Goal: Task Accomplishment & Management: Manage account settings

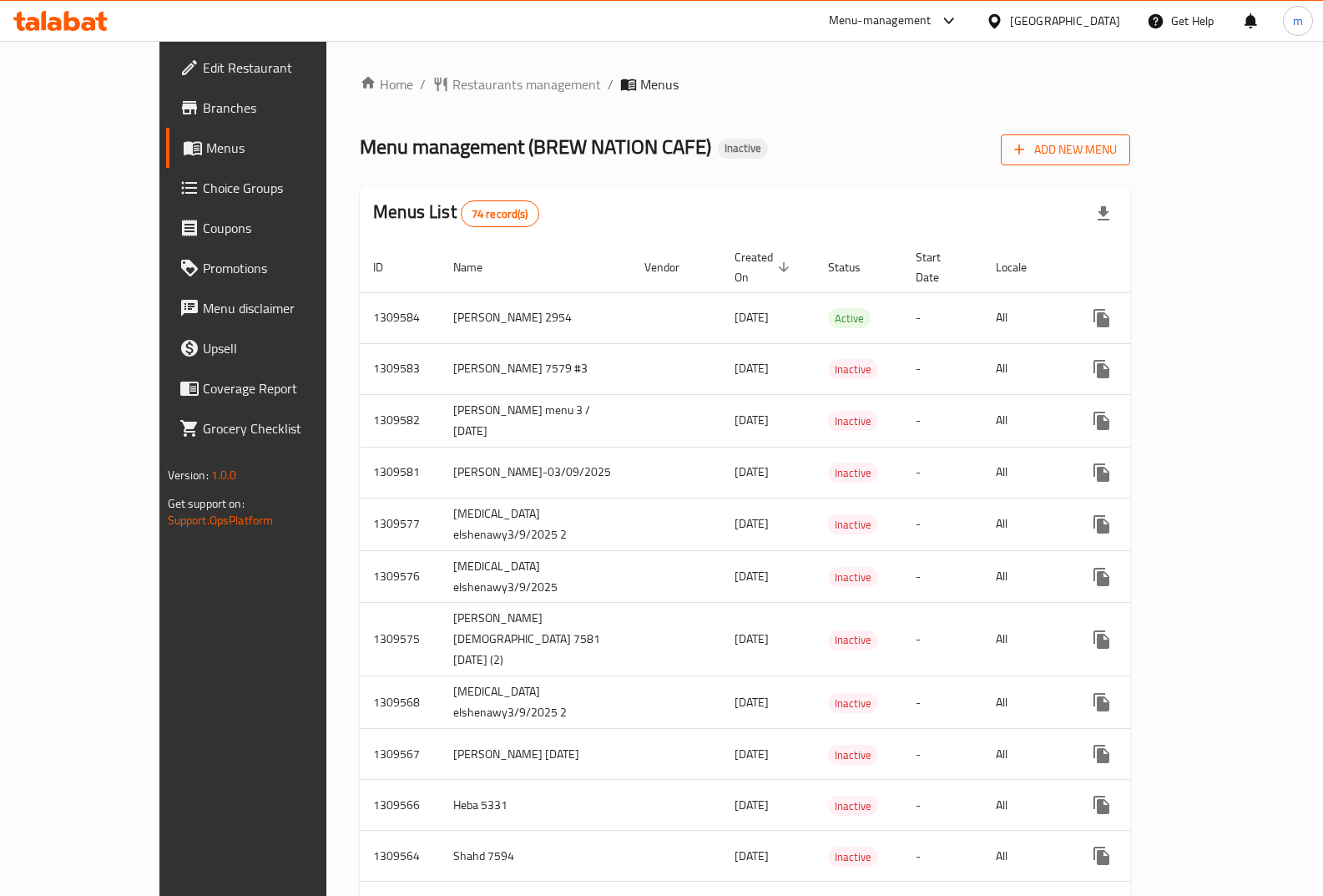
click at [1117, 151] on span "Add New Menu" at bounding box center [1066, 150] width 102 height 21
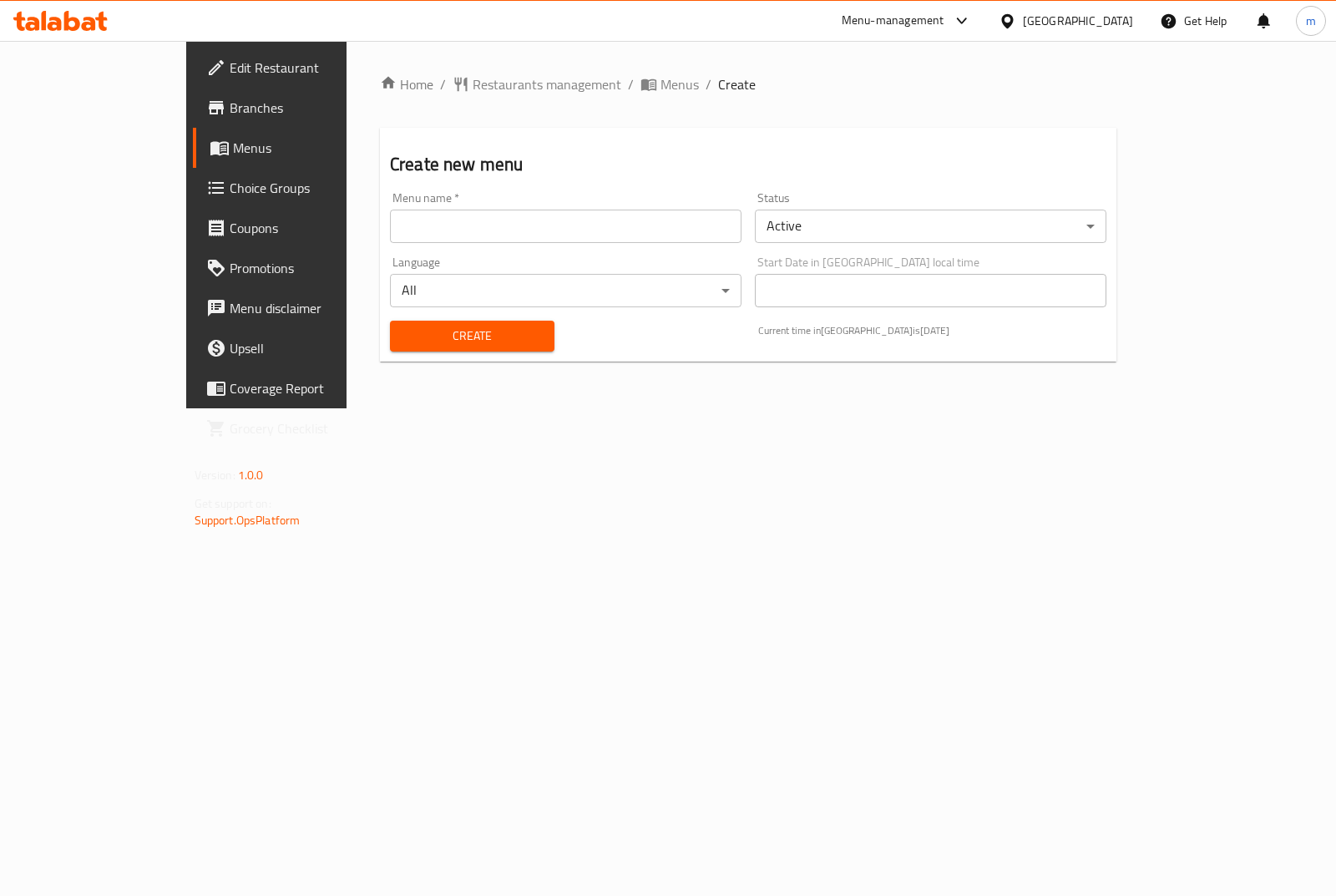
click at [473, 228] on input "text" at bounding box center [566, 226] width 352 height 34
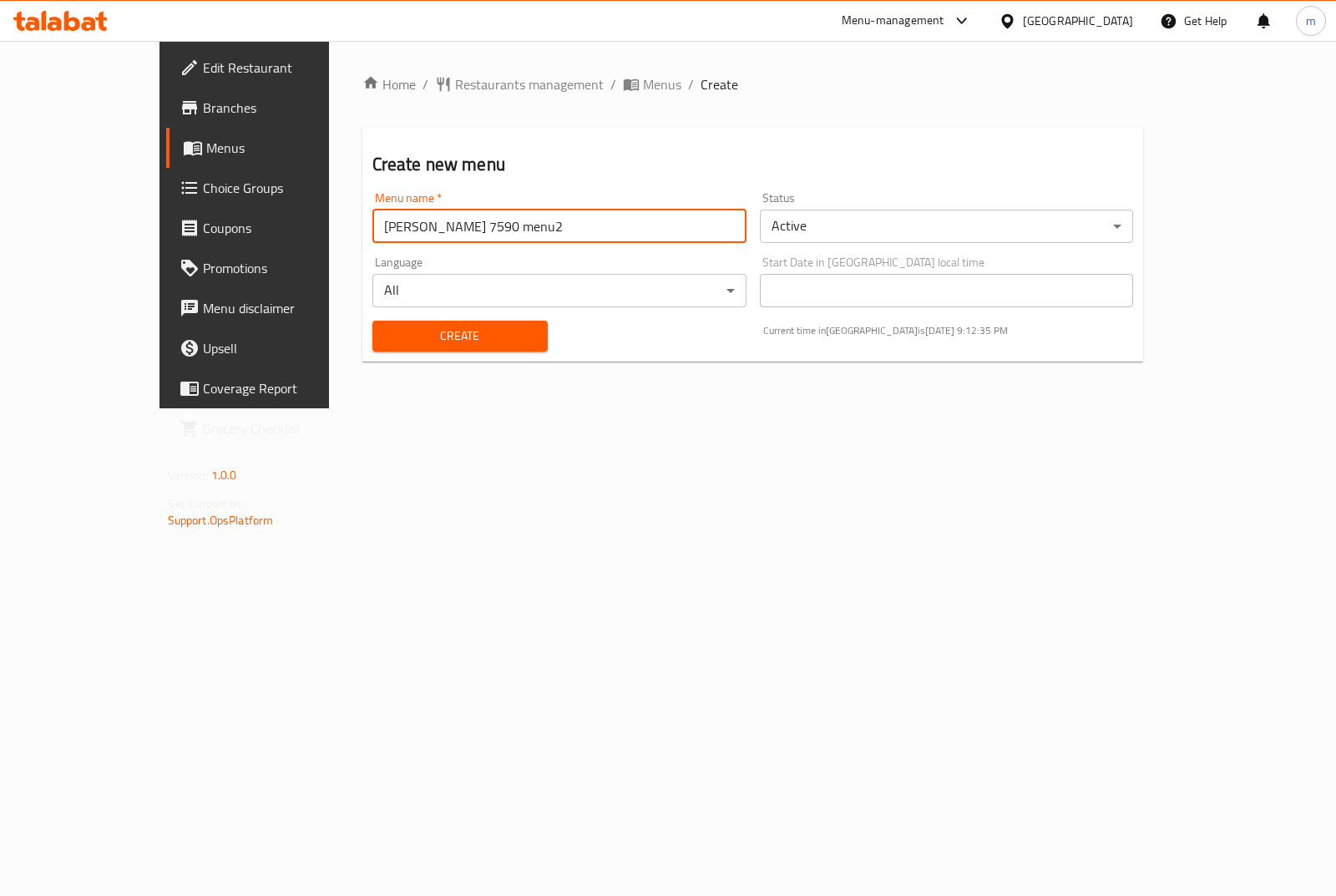
drag, startPoint x: 449, startPoint y: 222, endPoint x: 437, endPoint y: 220, distance: 12.2
click at [437, 220] on input "[PERSON_NAME] 7590 menu2" at bounding box center [559, 226] width 374 height 34
type input "[PERSON_NAME] 7590 menu3"
click at [772, 409] on div "Home / Restaurants management / Menus / Create Create new menu Menu name   * [P…" at bounding box center [753, 224] width 849 height 367
click at [922, 227] on body "​ Menu-management [GEOGRAPHIC_DATA] Get Help m Edit Restaurant Branches Menus C…" at bounding box center [668, 468] width 1336 height 855
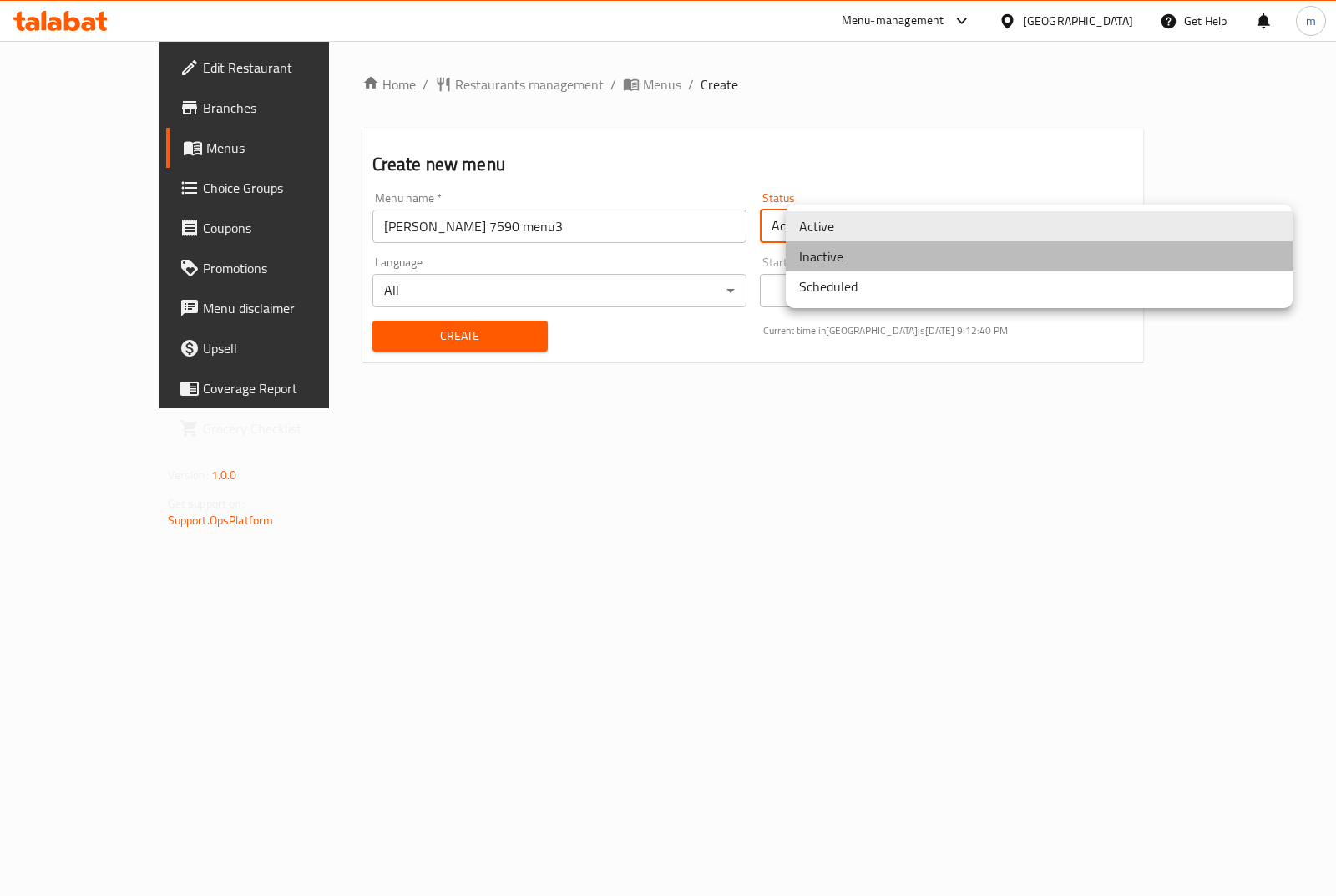
click at [836, 254] on li "Inactive" at bounding box center [1039, 256] width 507 height 30
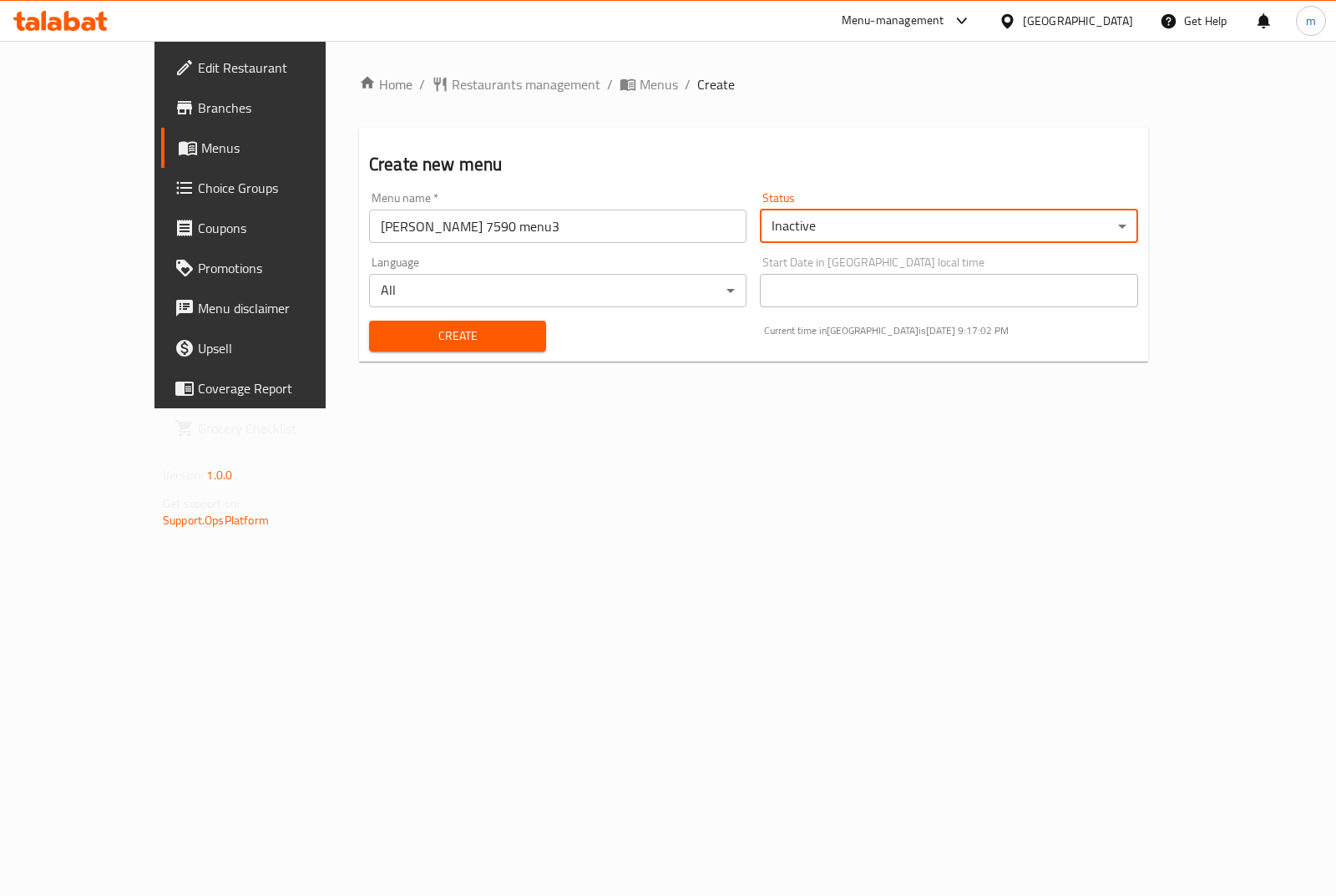
click at [436, 347] on button "Create" at bounding box center [457, 336] width 177 height 31
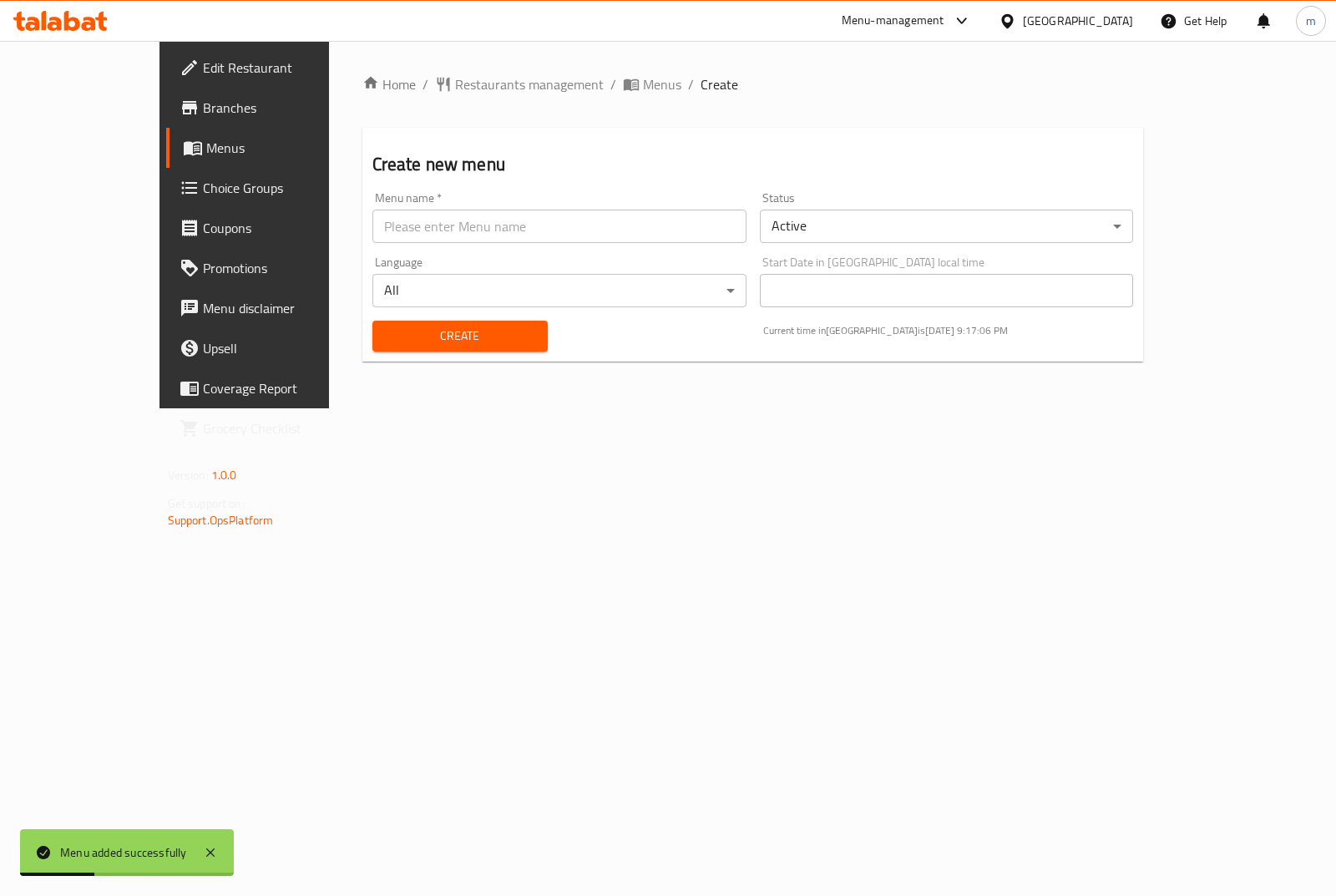
click at [206, 146] on span "Menus" at bounding box center [287, 148] width 162 height 20
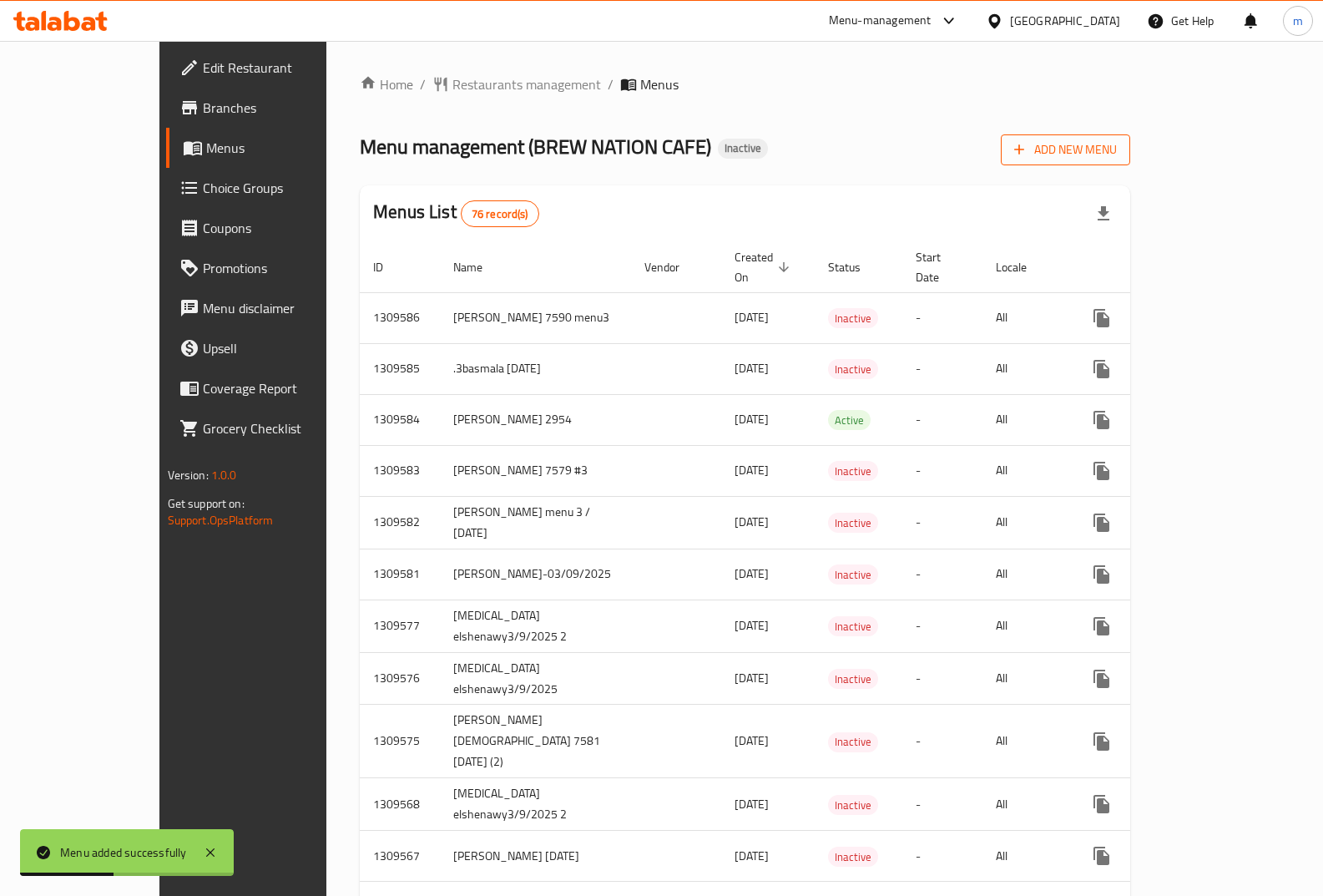
click at [1117, 152] on span "Add New Menu" at bounding box center [1066, 150] width 102 height 21
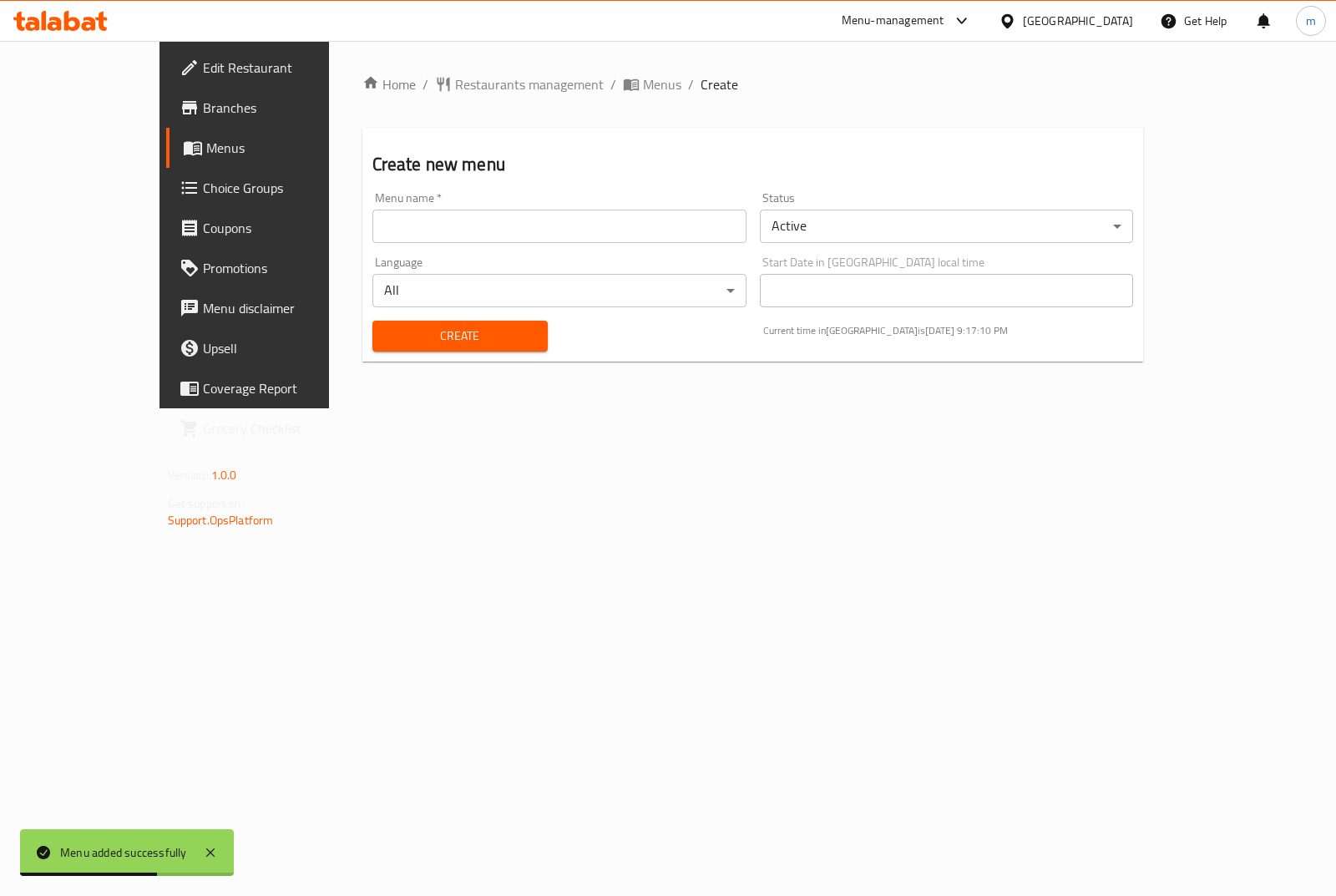
click at [206, 138] on span "Menus" at bounding box center [287, 148] width 162 height 20
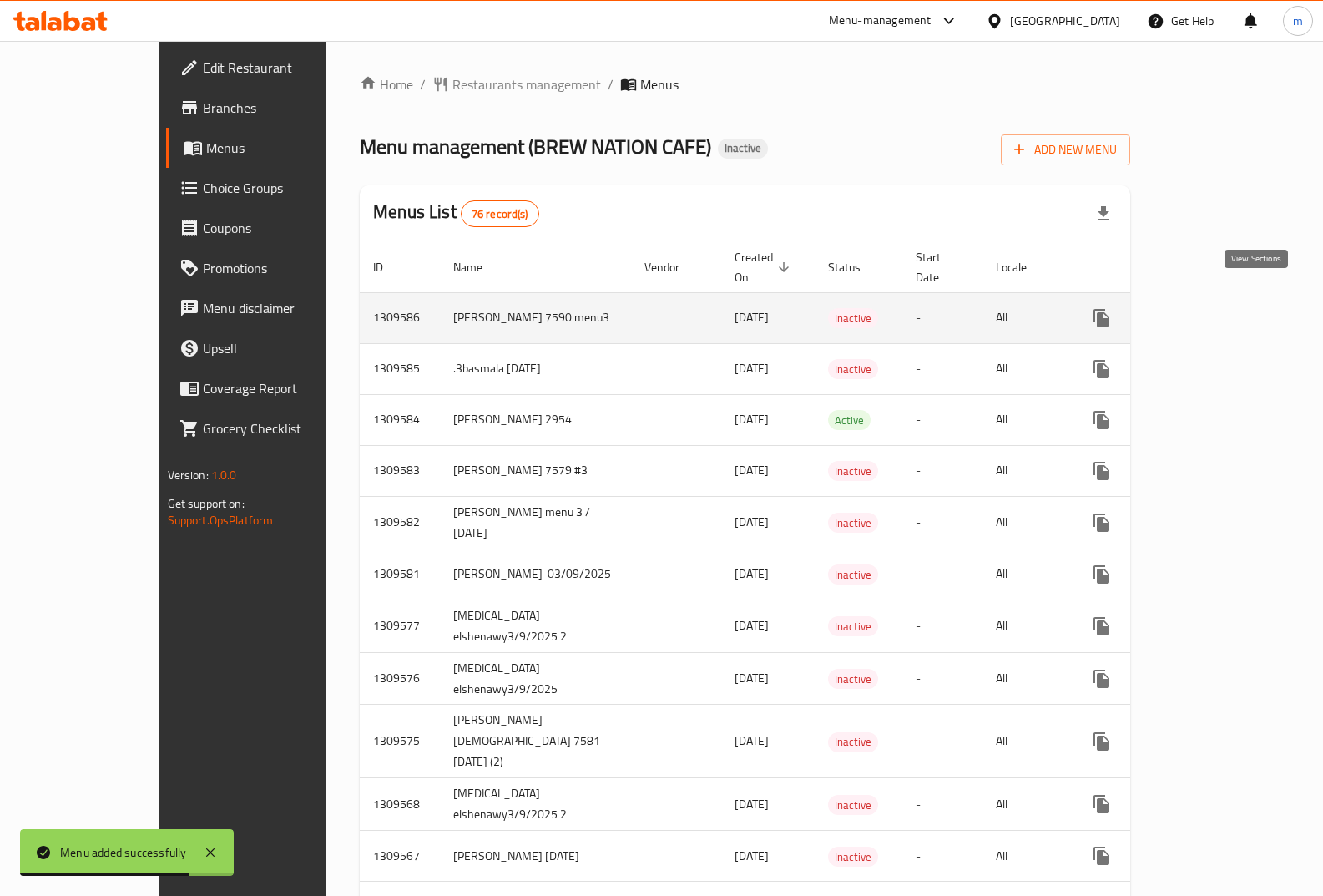
click at [1232, 308] on icon "enhanced table" at bounding box center [1222, 318] width 20 height 20
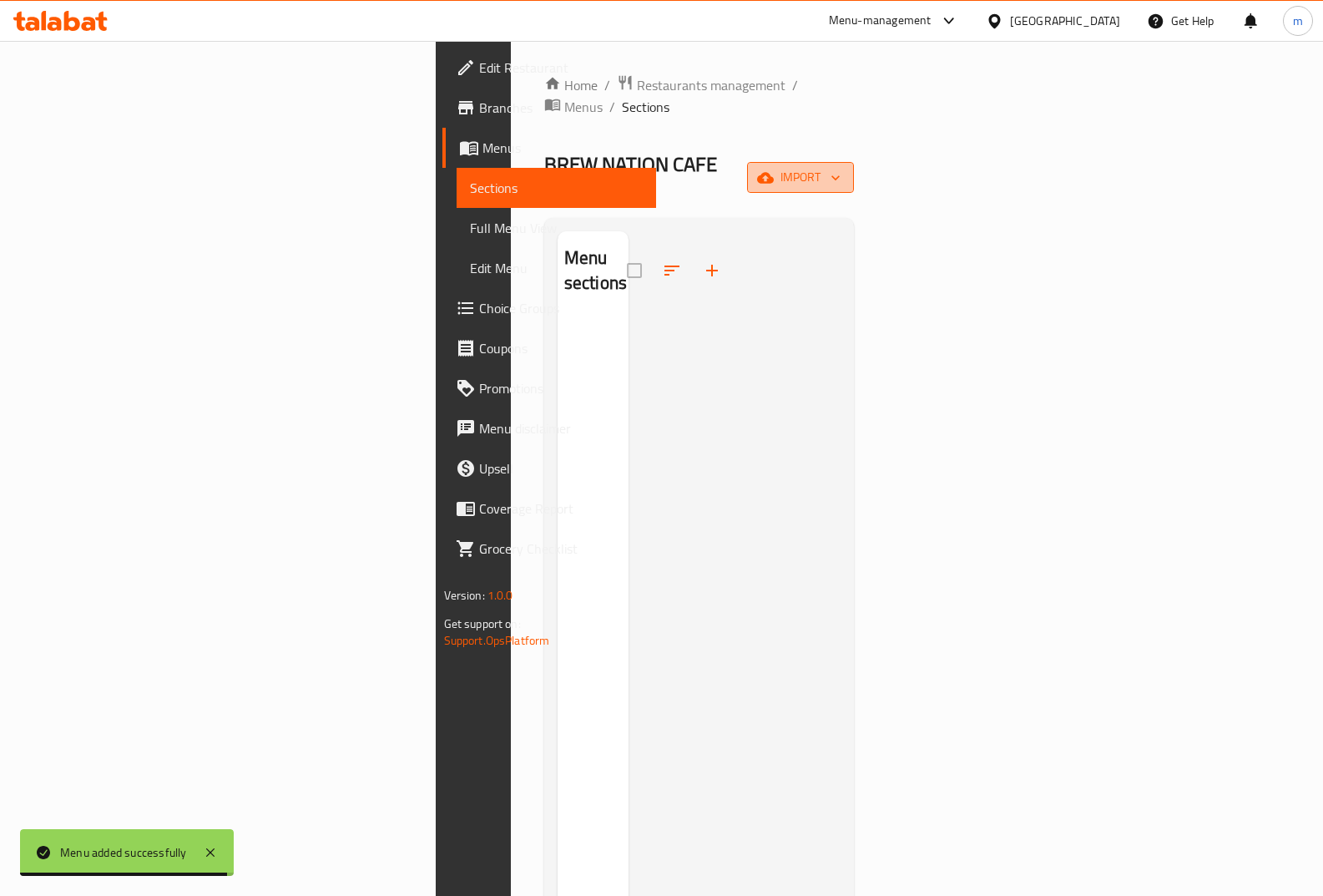
click at [854, 162] on button "import" at bounding box center [800, 178] width 107 height 31
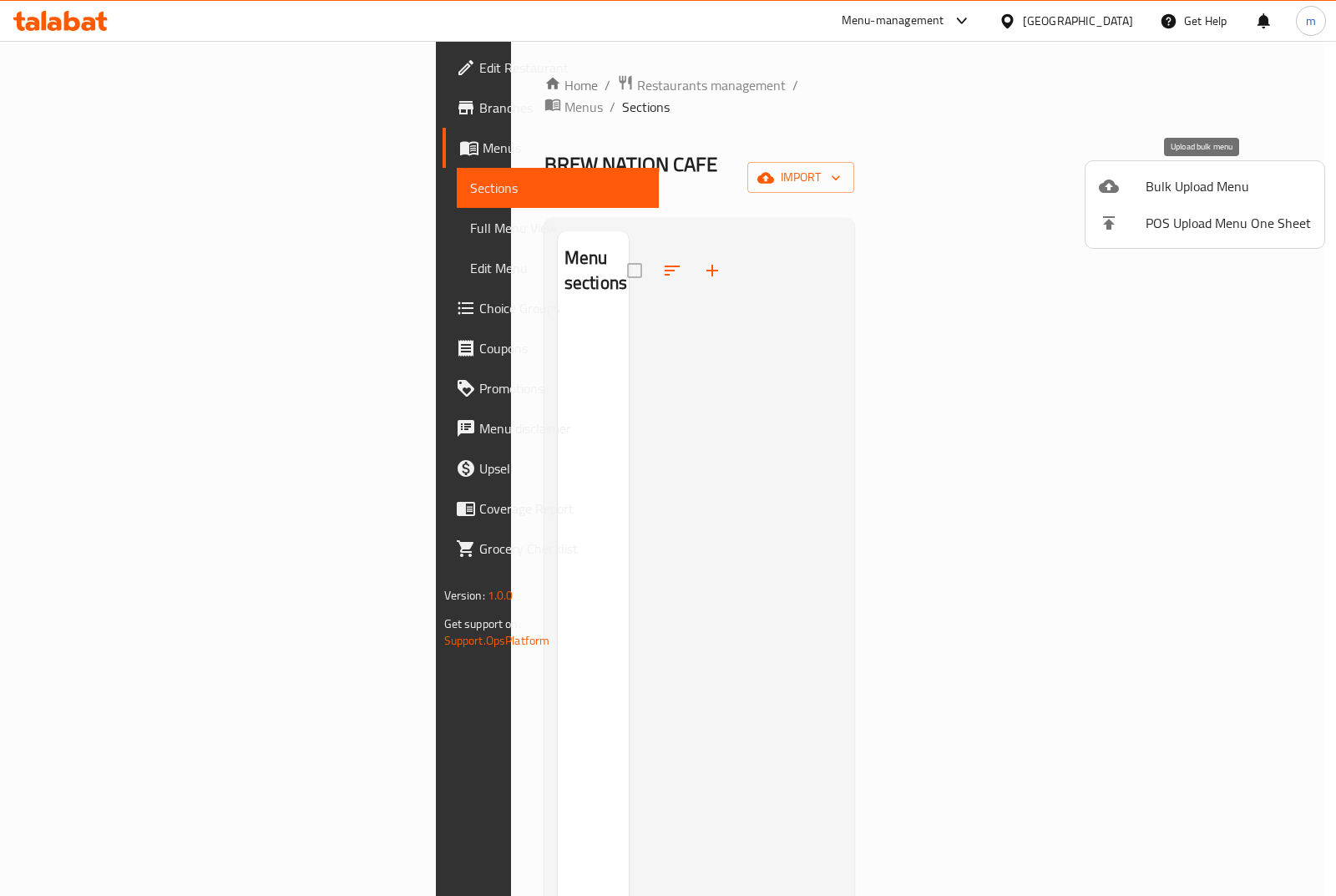
click at [1188, 199] on li "Bulk Upload Menu" at bounding box center [1205, 187] width 239 height 37
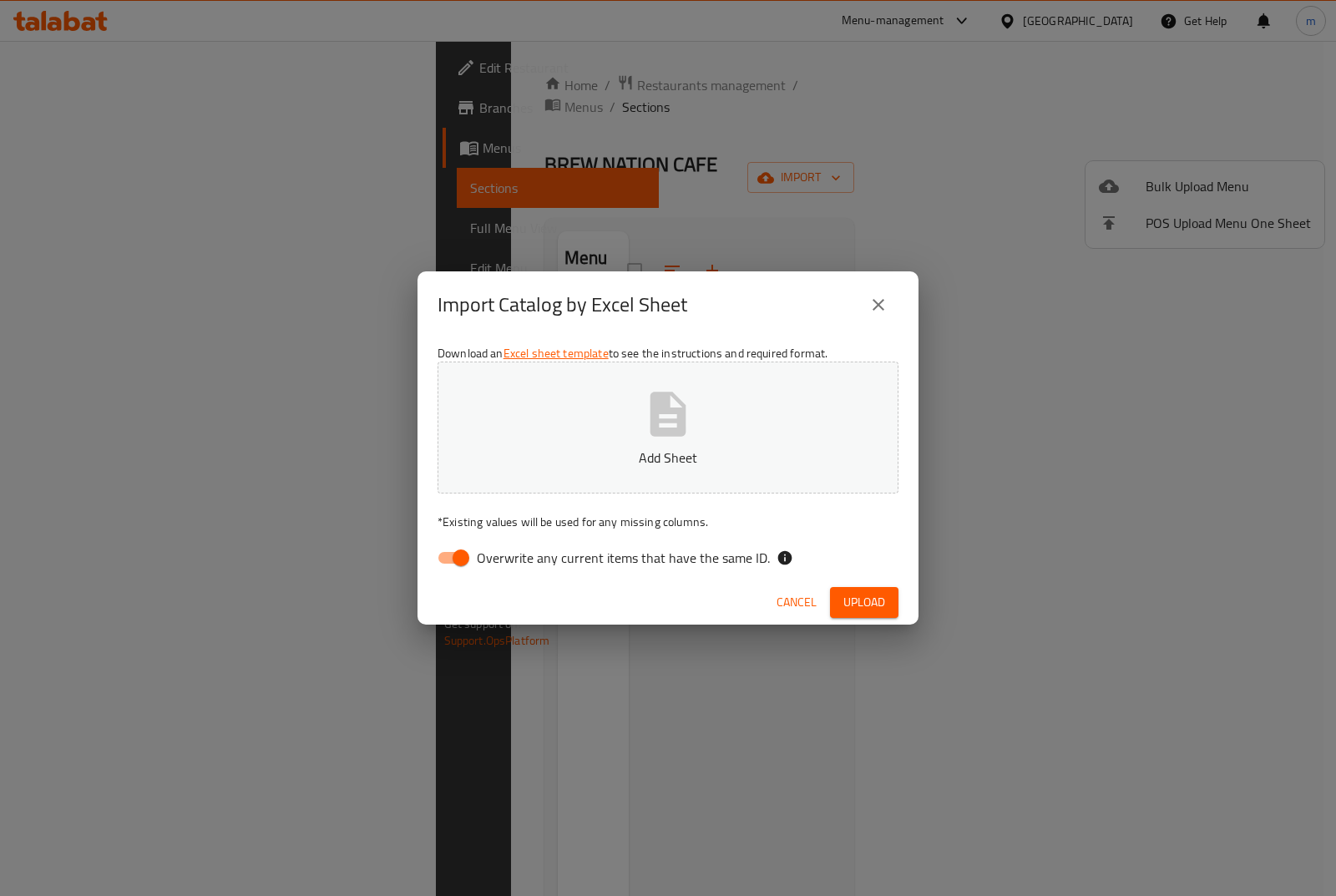
click at [591, 416] on button "Add Sheet" at bounding box center [668, 427] width 461 height 132
click at [454, 565] on input "Overwrite any current items that have the same ID." at bounding box center [461, 558] width 95 height 32
checkbox input "false"
click at [848, 598] on span "Upload" at bounding box center [864, 603] width 42 height 21
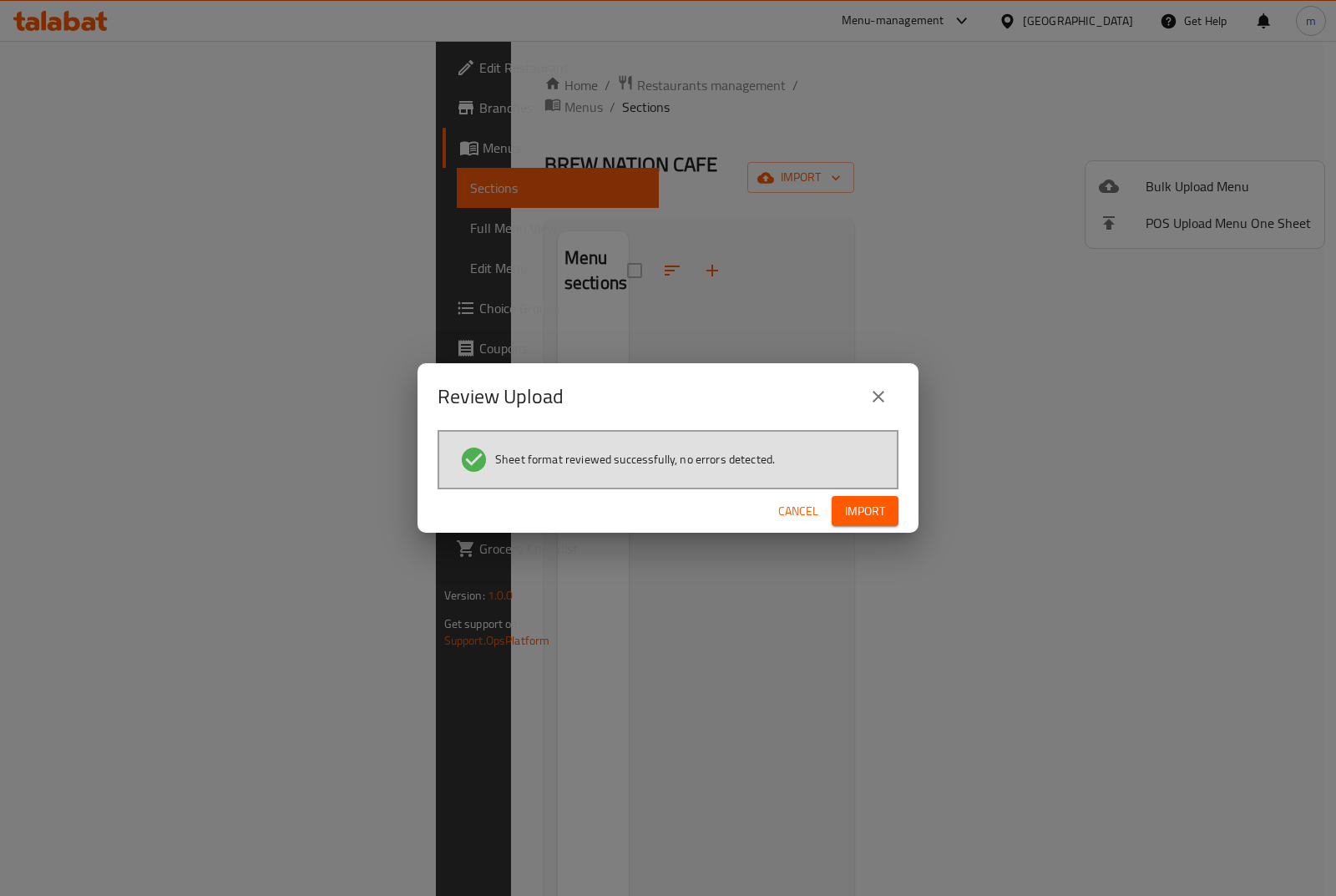
click at [872, 497] on button "Import" at bounding box center [865, 511] width 67 height 31
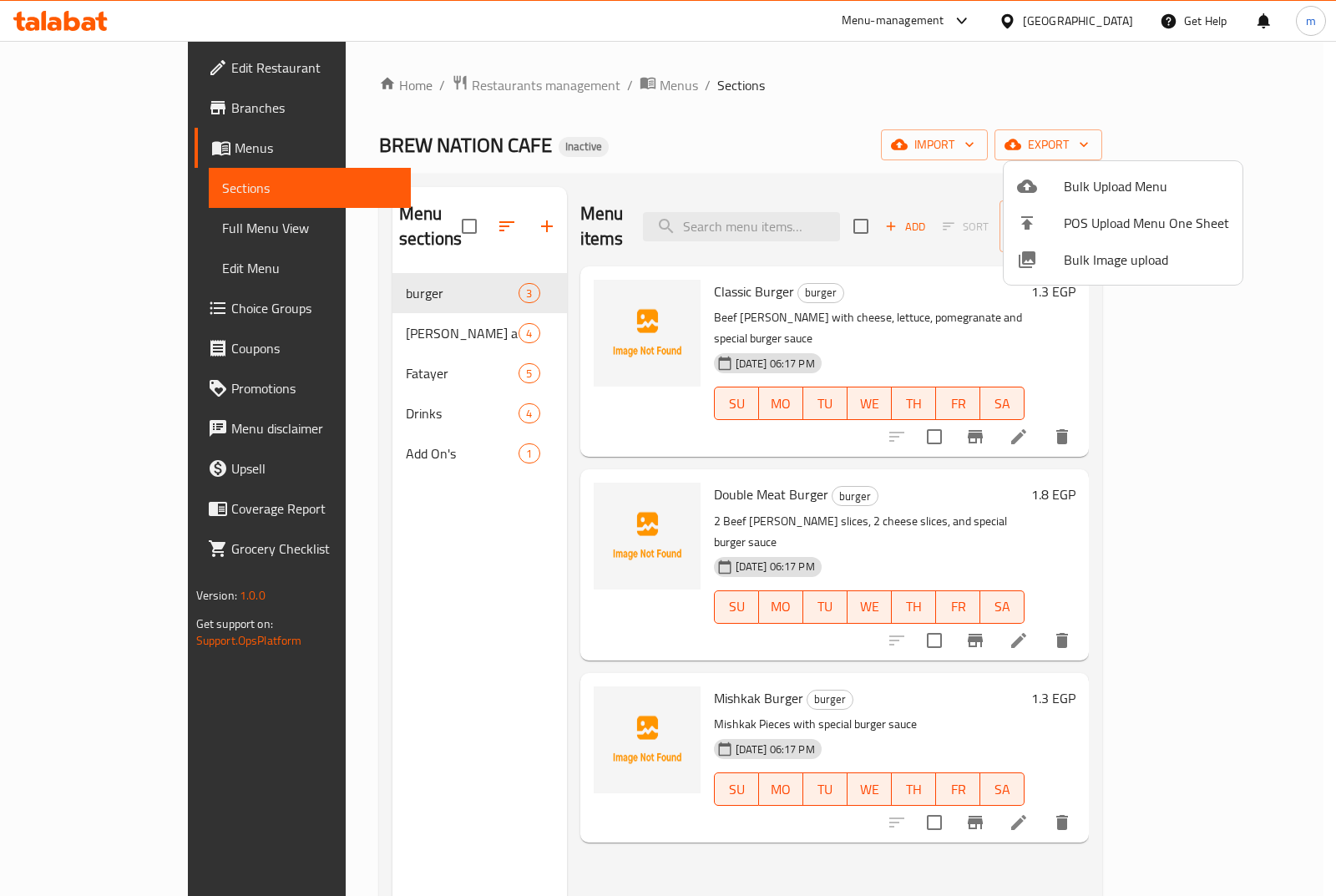
click at [341, 418] on div at bounding box center [668, 448] width 1336 height 896
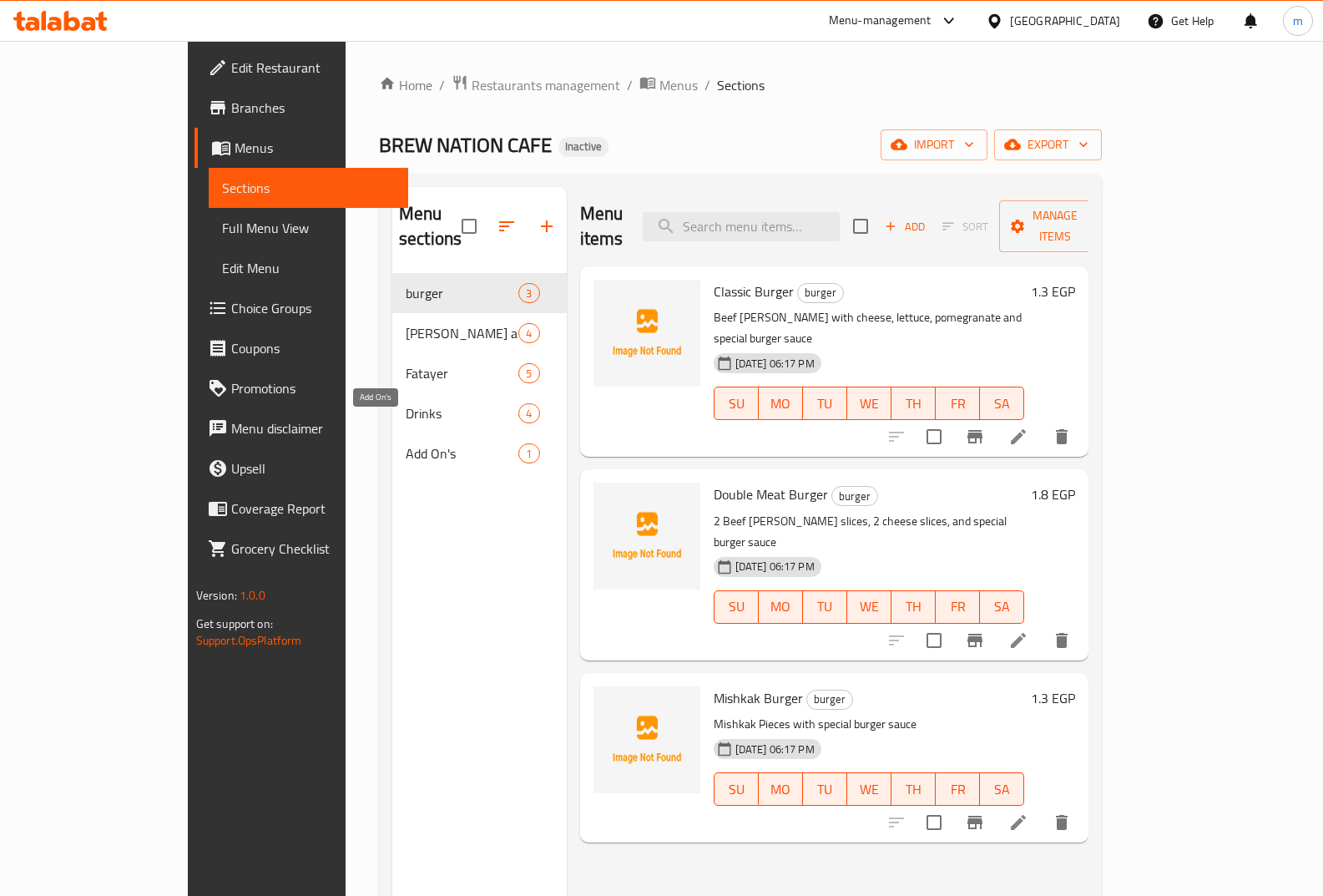
click at [406, 444] on span "Add On's" at bounding box center [462, 453] width 113 height 20
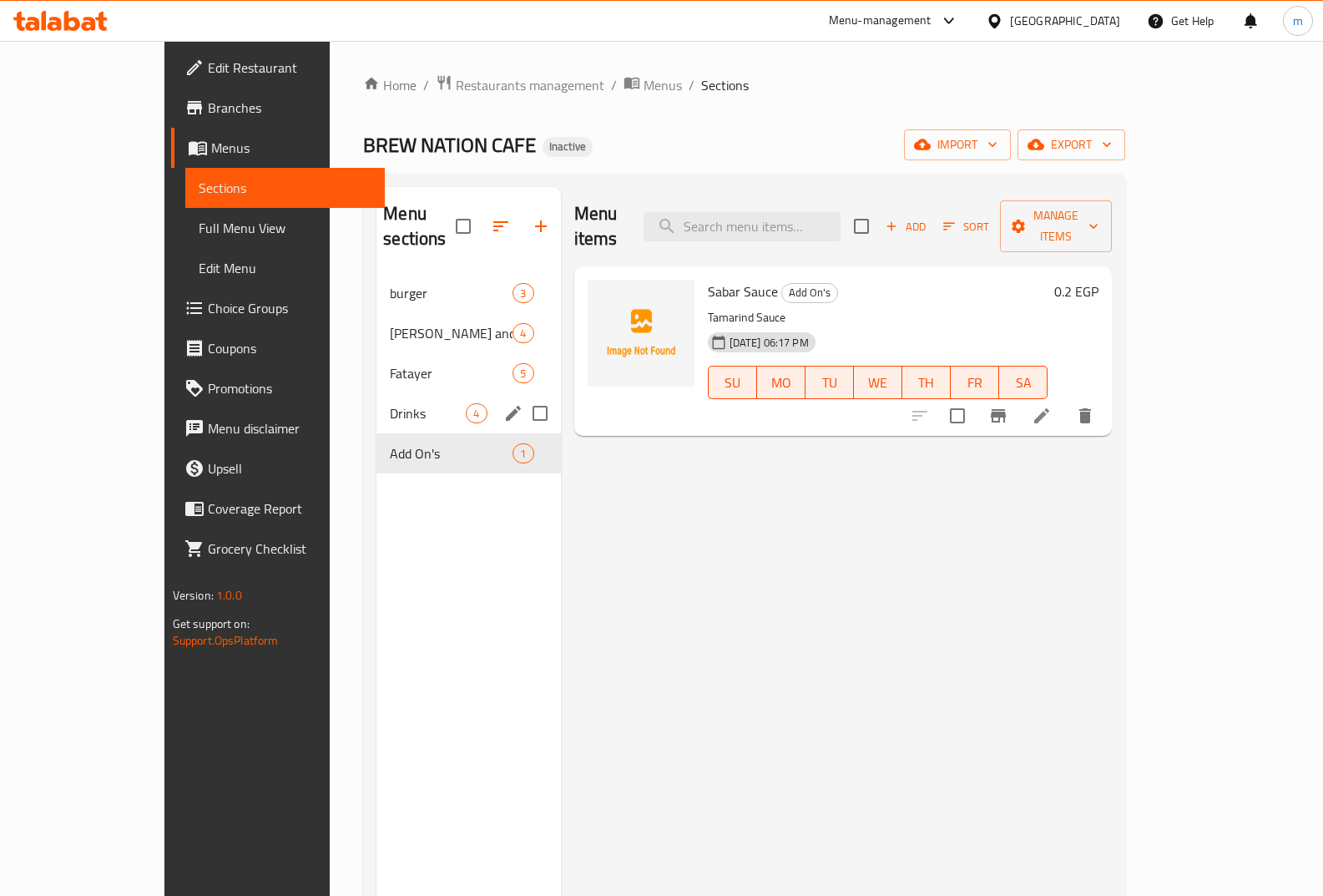
click at [377, 393] on div "Drinks 4" at bounding box center [469, 413] width 184 height 40
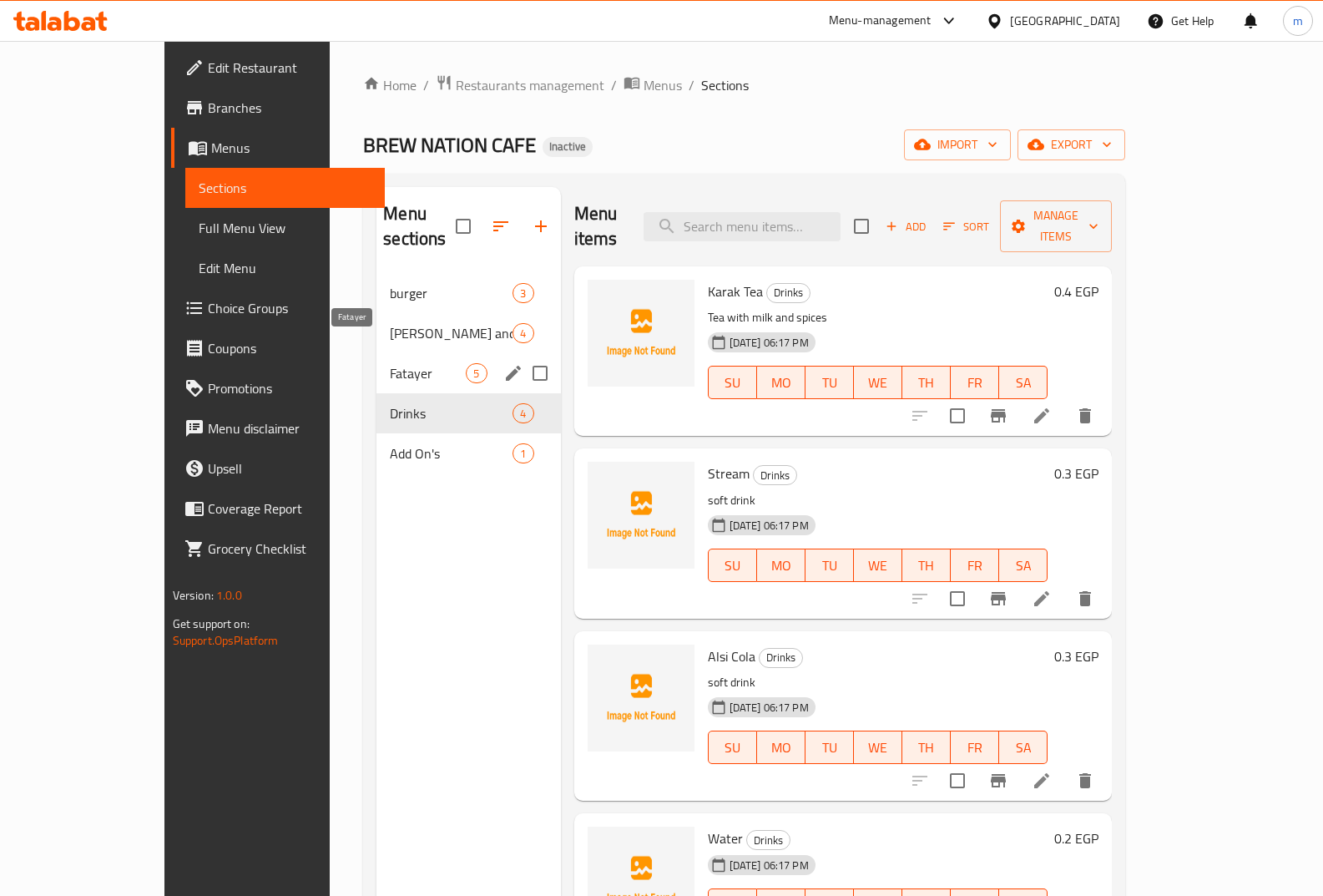
click at [389, 363] on span "Fatayer" at bounding box center [427, 373] width 76 height 20
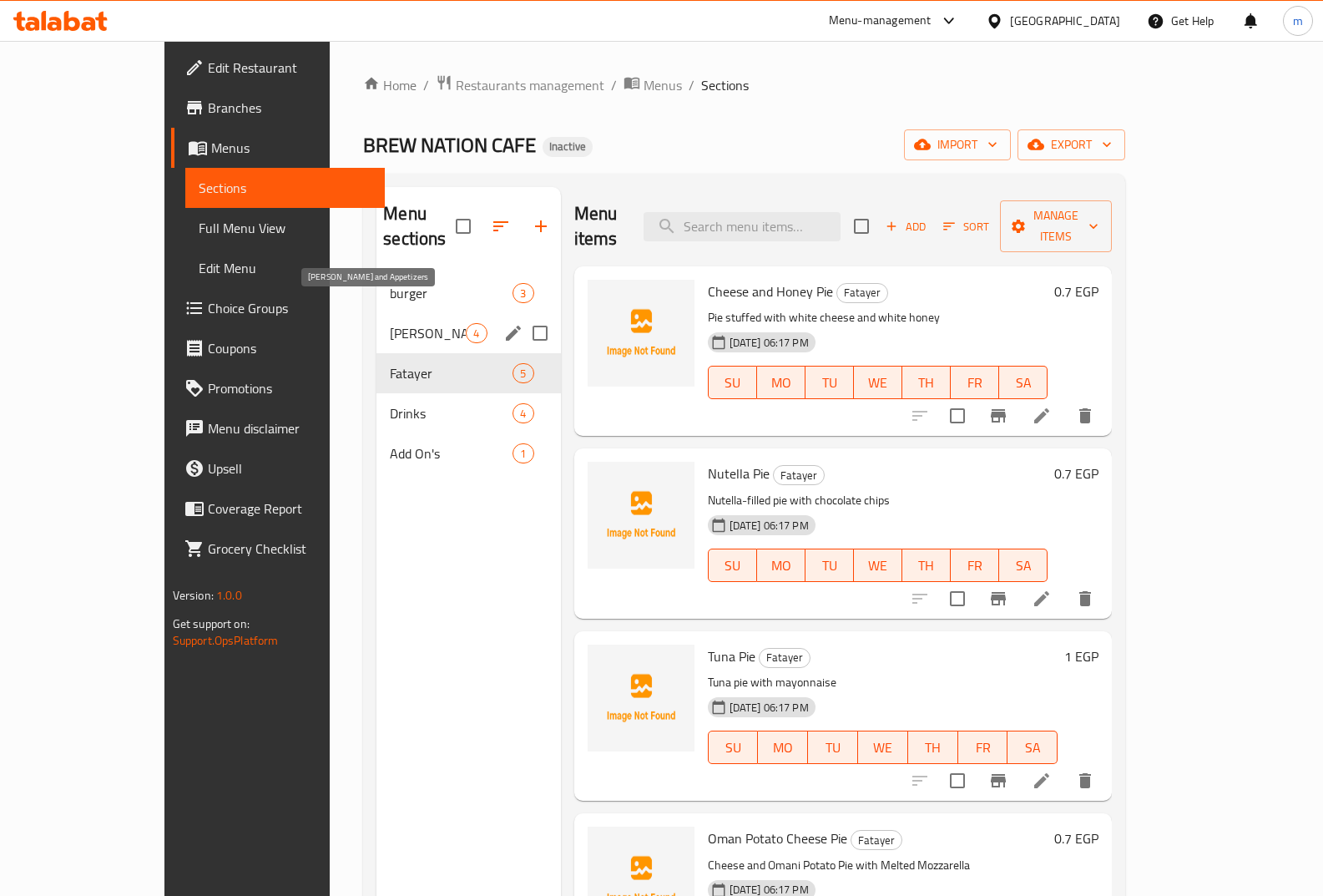
click at [389, 323] on span "[PERSON_NAME] and Appetizers" at bounding box center [427, 332] width 76 height 20
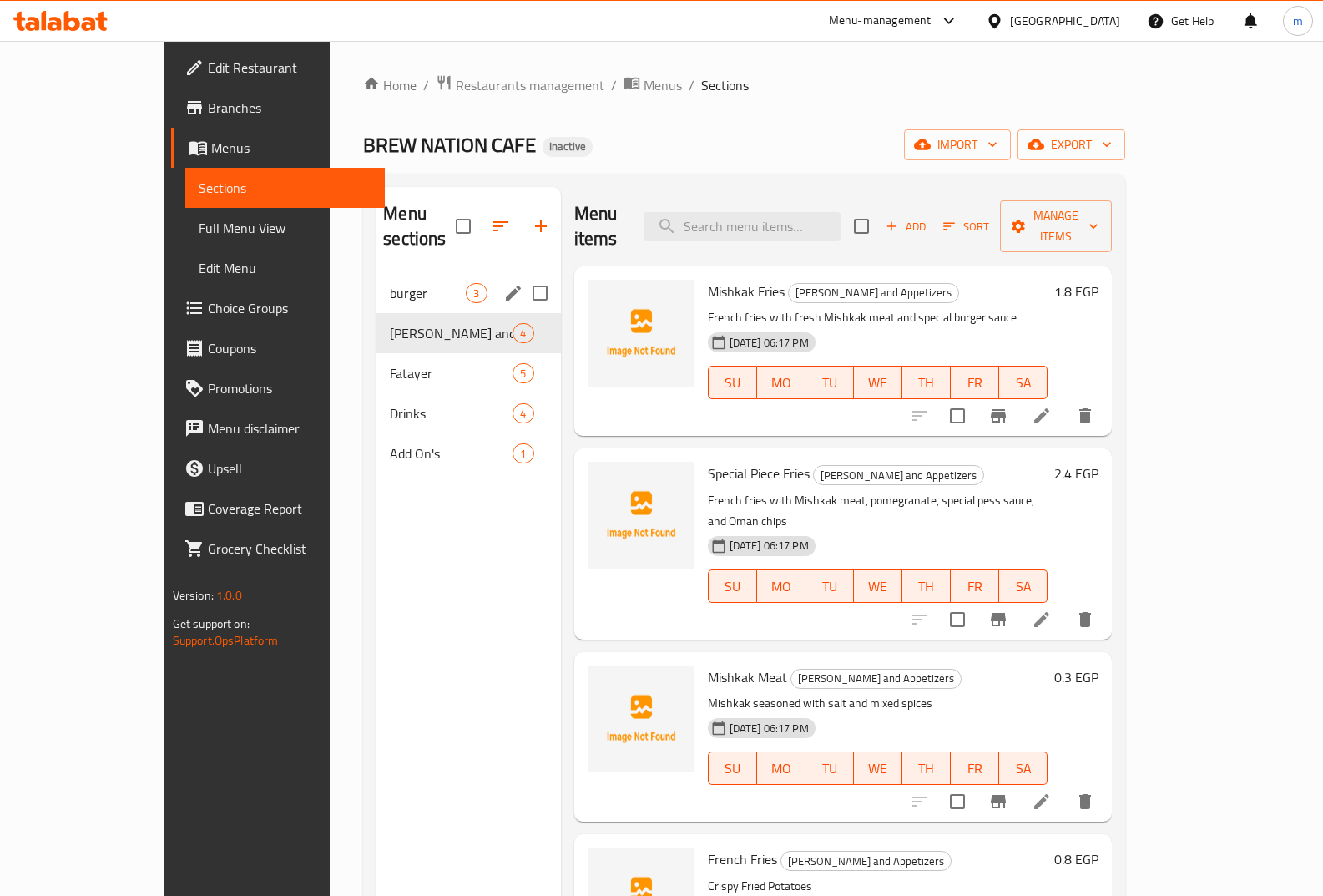
click at [377, 279] on div "burger 3" at bounding box center [469, 293] width 184 height 40
